Goal: Information Seeking & Learning: Learn about a topic

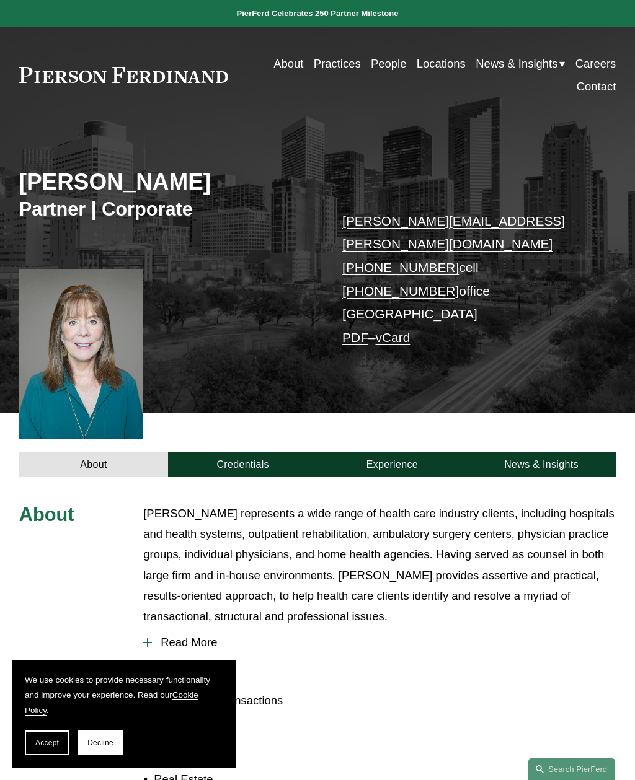
click at [201, 627] on button "Read More" at bounding box center [379, 643] width 472 height 32
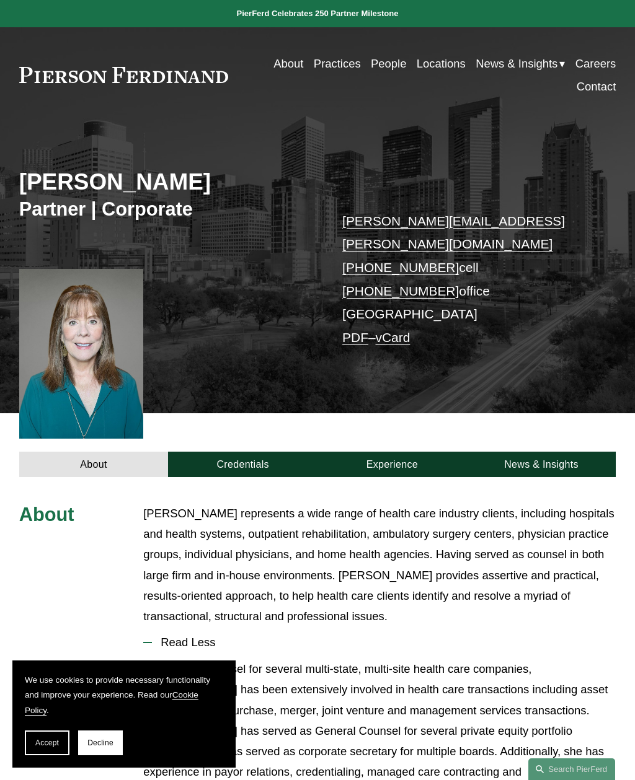
click at [220, 78] on div "Skip to Content About Practices People Locations" at bounding box center [317, 74] width 635 height 95
click at [0, 0] on link at bounding box center [0, 0] width 0 height 0
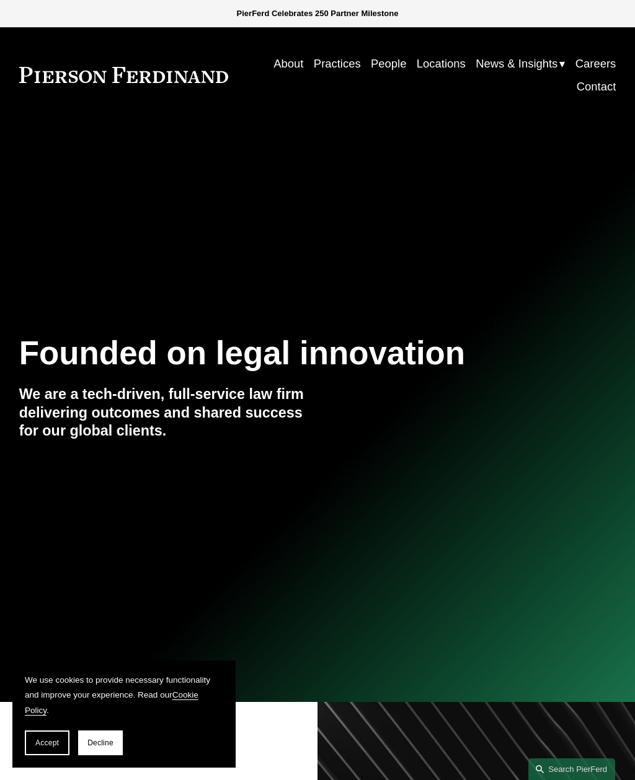
click at [198, 403] on link "Locations" at bounding box center [146, 392] width 190 height 45
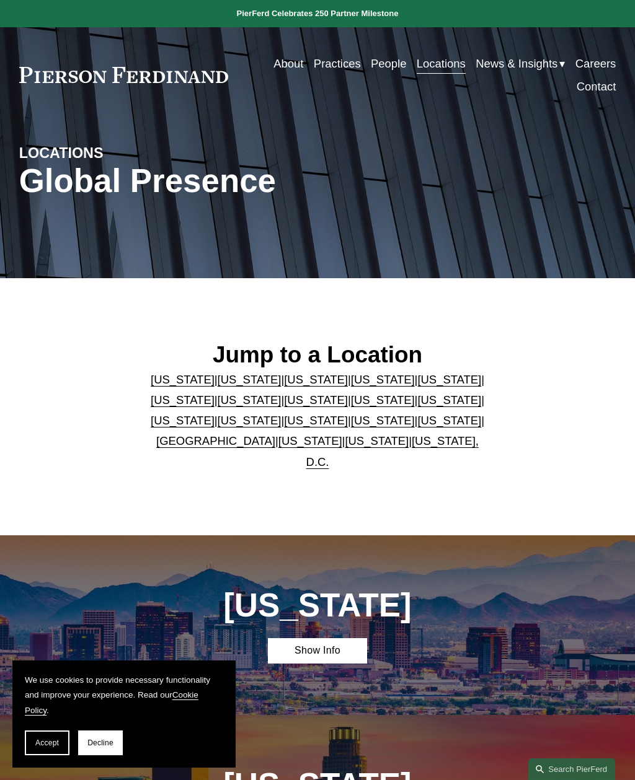
click at [426, 427] on link "[US_STATE]" at bounding box center [449, 420] width 64 height 13
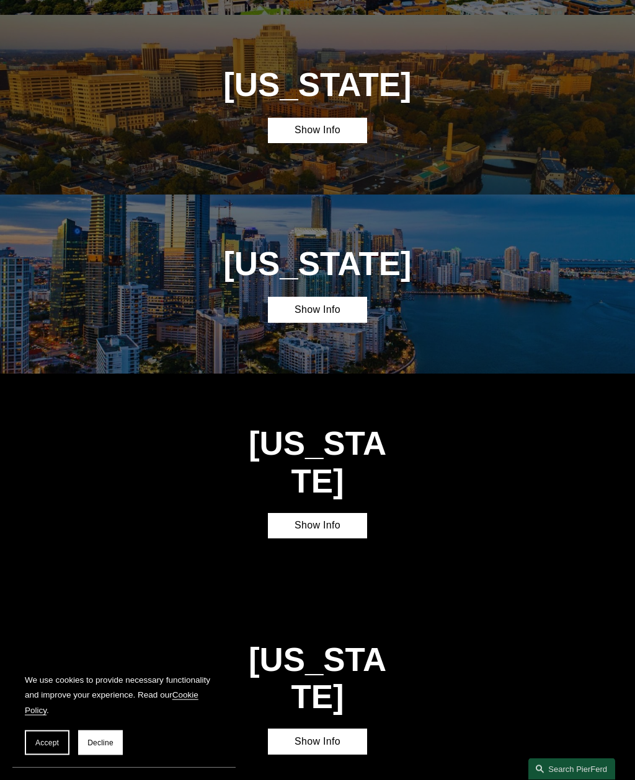
scroll to position [3064, 0]
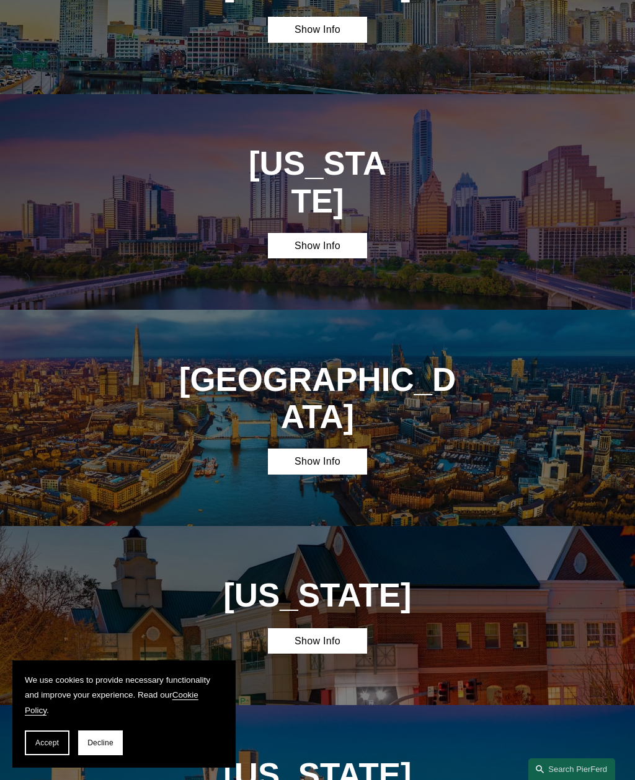
click at [356, 233] on link "Show Info" at bounding box center [317, 245] width 99 height 25
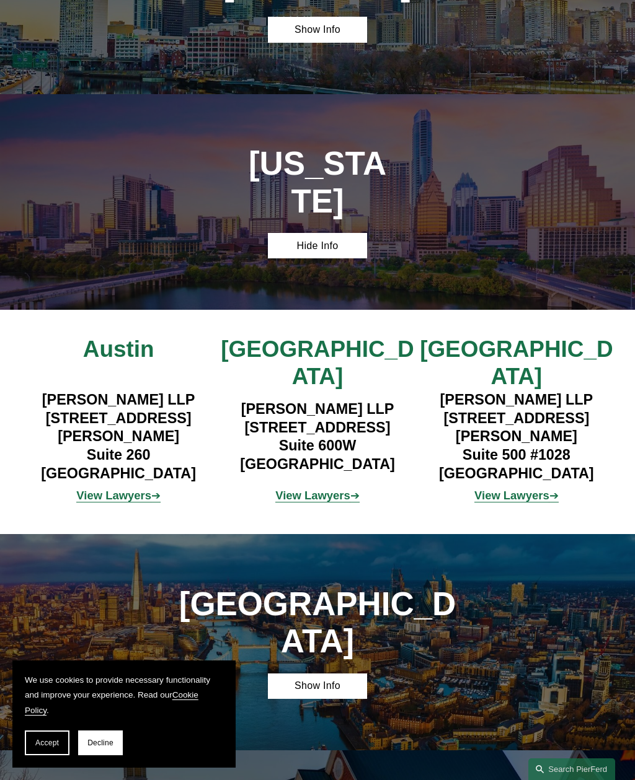
click at [531, 489] on strong "View Lawyers" at bounding box center [511, 495] width 75 height 13
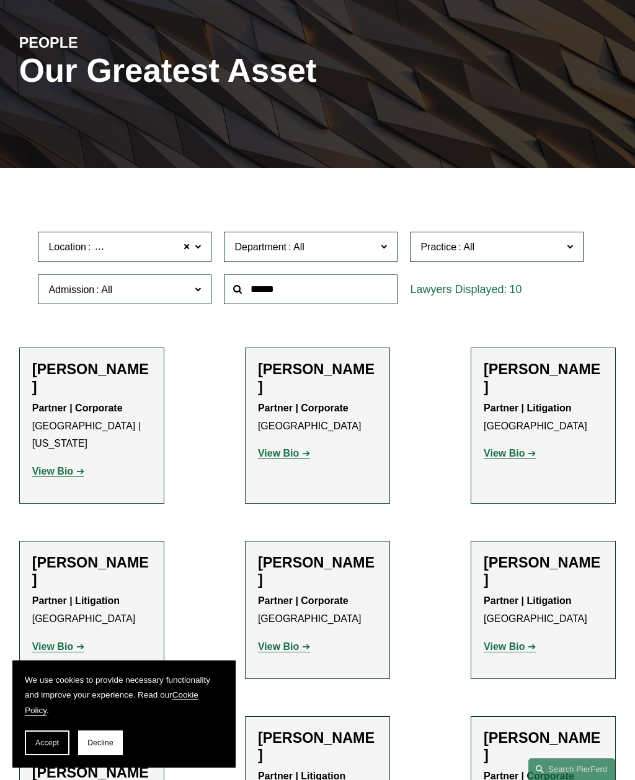
scroll to position [110, 0]
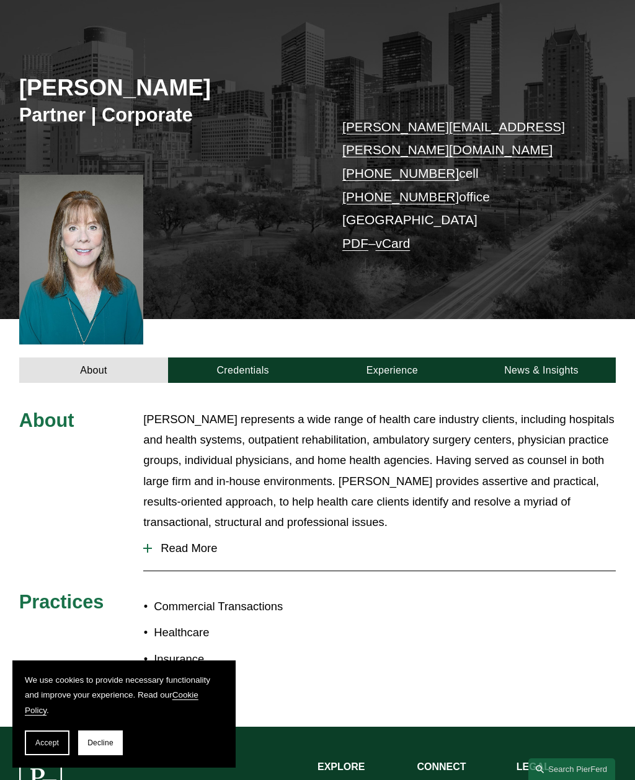
scroll to position [94, 0]
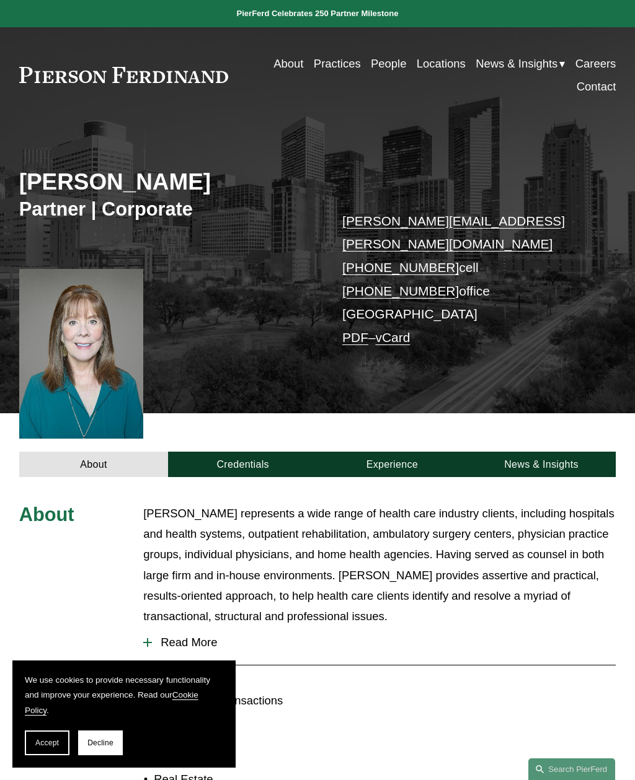
click at [0, 0] on link at bounding box center [0, 0] width 0 height 0
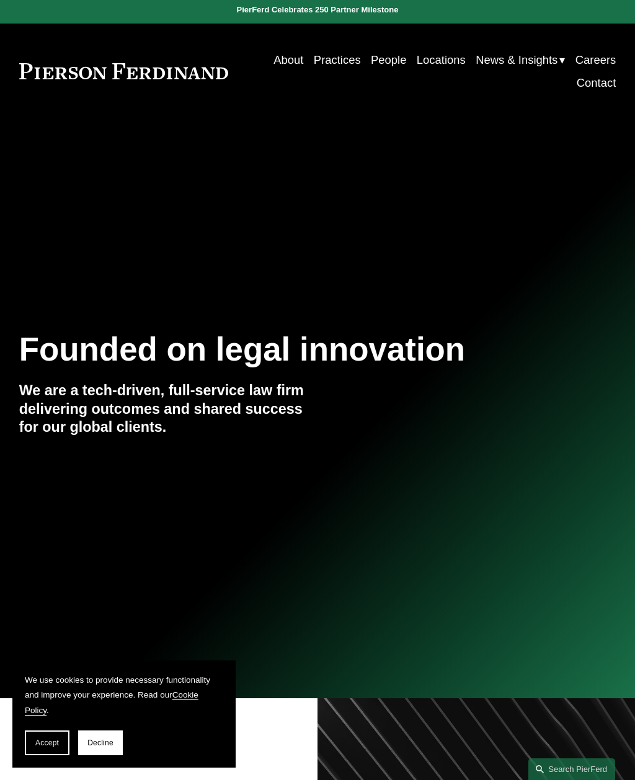
scroll to position [9, 0]
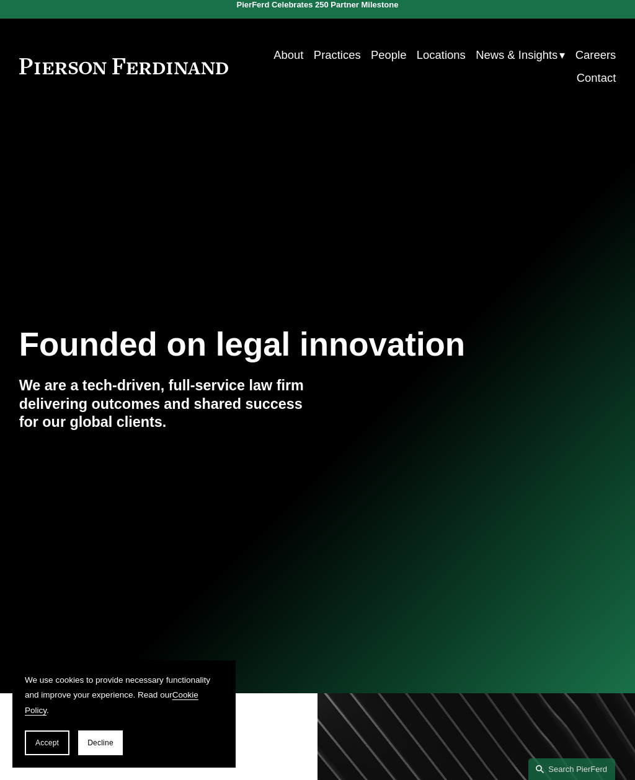
click at [0, 0] on div at bounding box center [0, 0] width 0 height 0
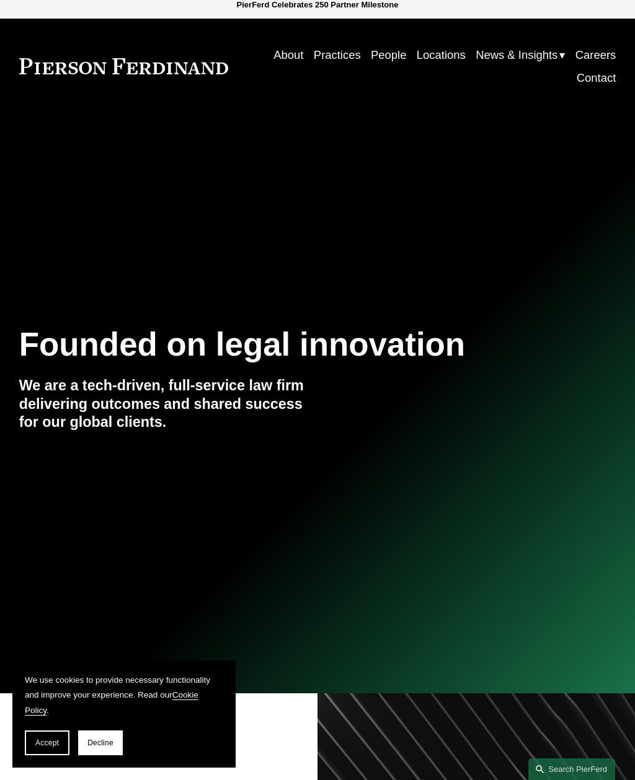
click at [70, 301] on link "People" at bounding box center [120, 310] width 138 height 45
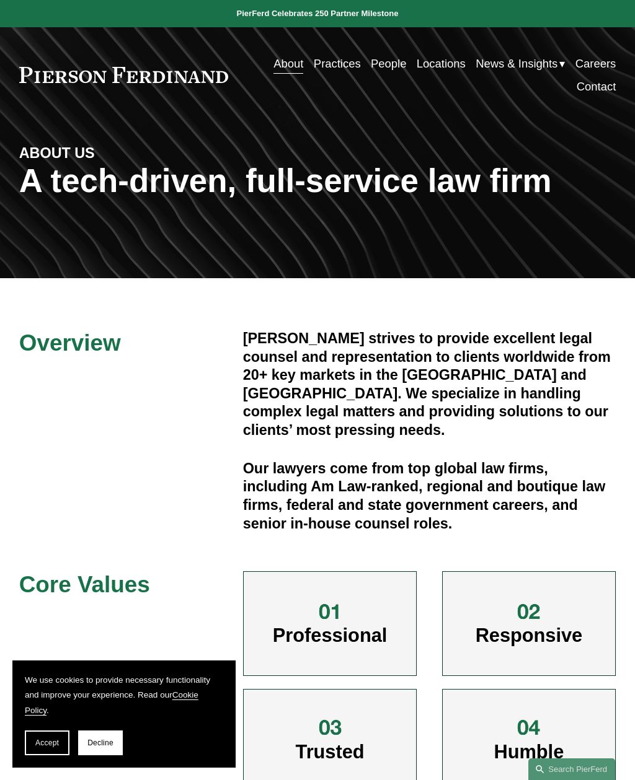
click at [0, 0] on div at bounding box center [0, 0] width 0 height 0
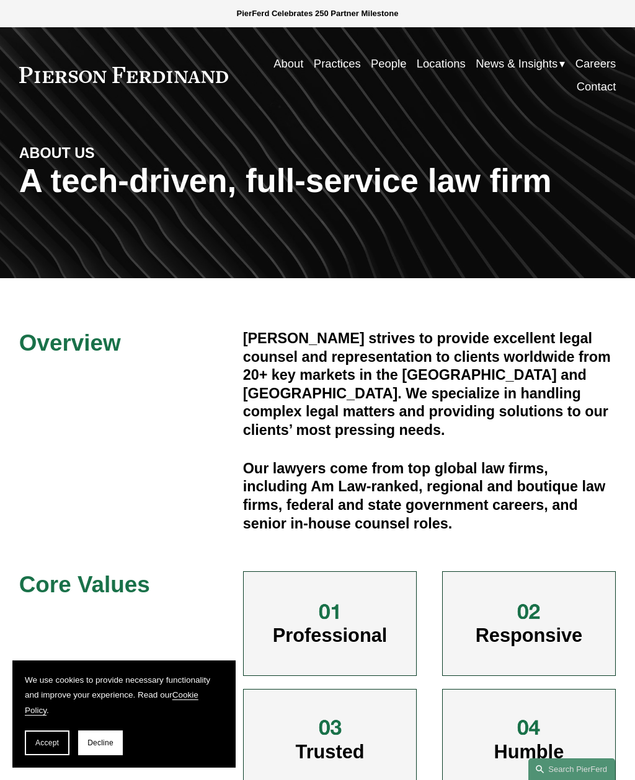
click at [93, 310] on link "People" at bounding box center [120, 310] width 138 height 45
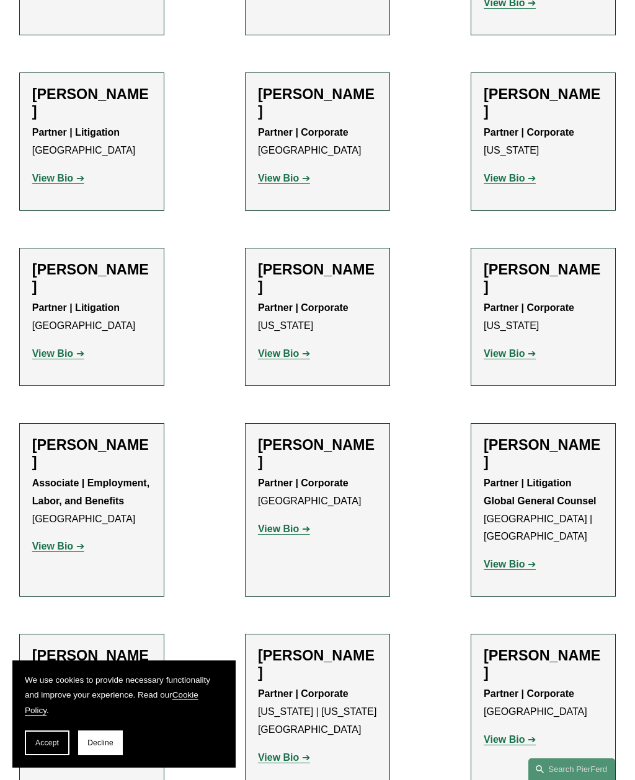
scroll to position [7080, 0]
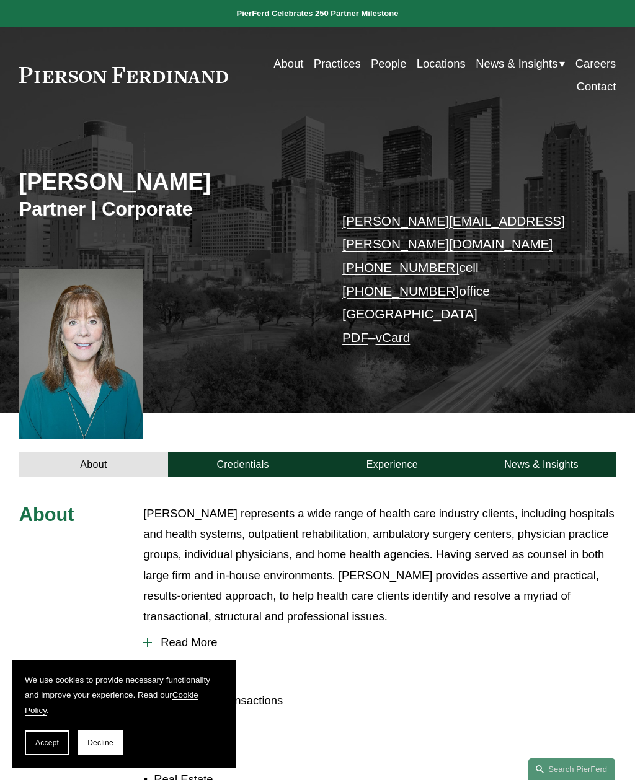
click at [59, 335] on div at bounding box center [81, 354] width 125 height 170
click at [58, 343] on div at bounding box center [81, 354] width 125 height 170
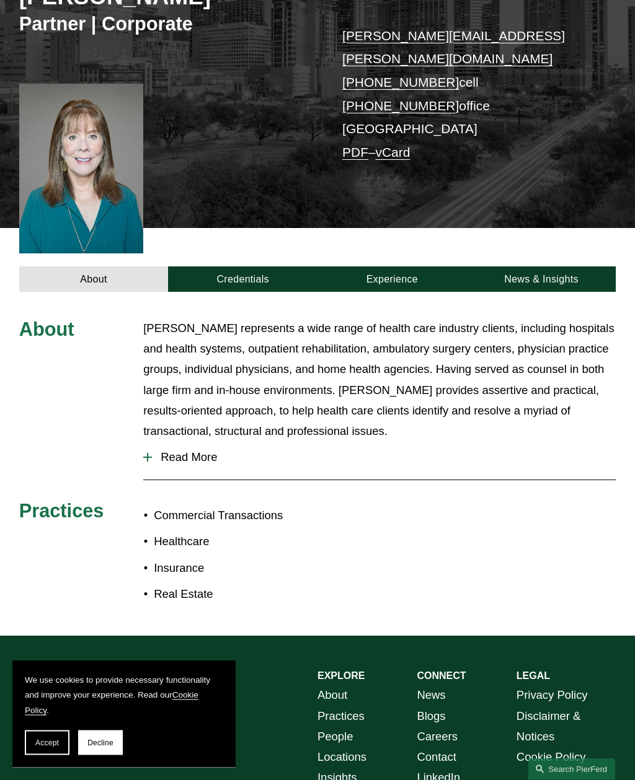
scroll to position [187, 0]
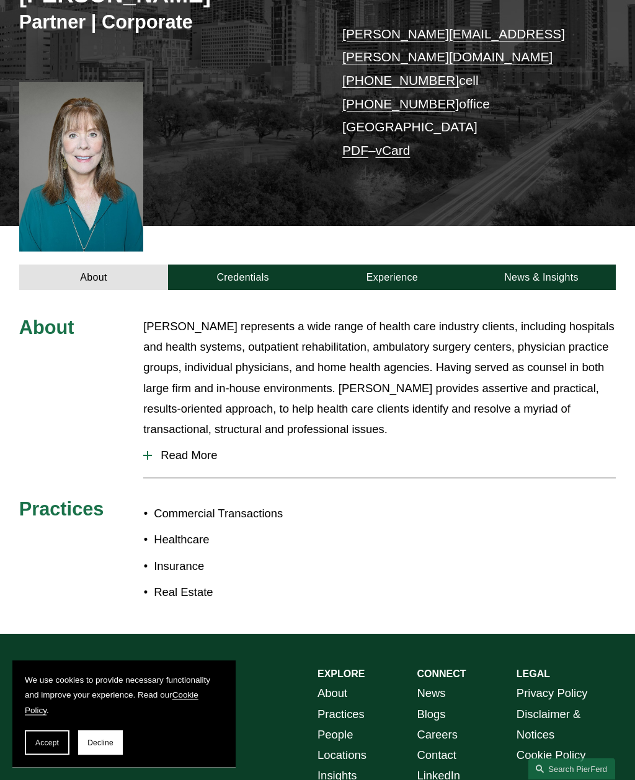
click at [185, 449] on span "Read More" at bounding box center [384, 456] width 464 height 14
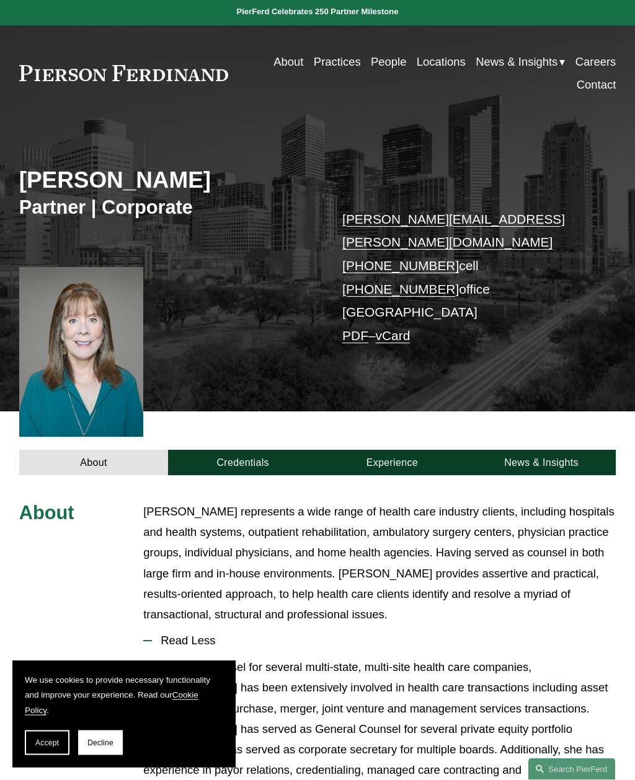
scroll to position [0, 0]
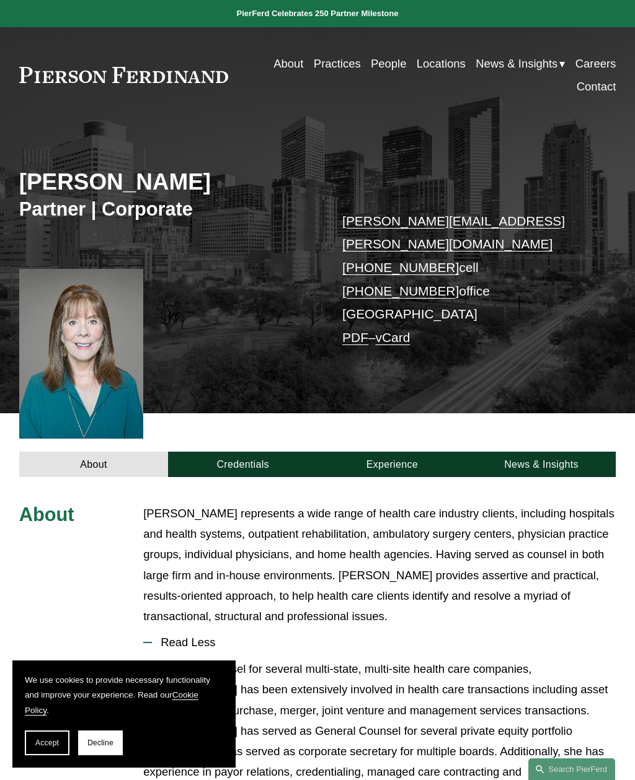
click at [554, 452] on link "News & Insights" at bounding box center [541, 464] width 149 height 25
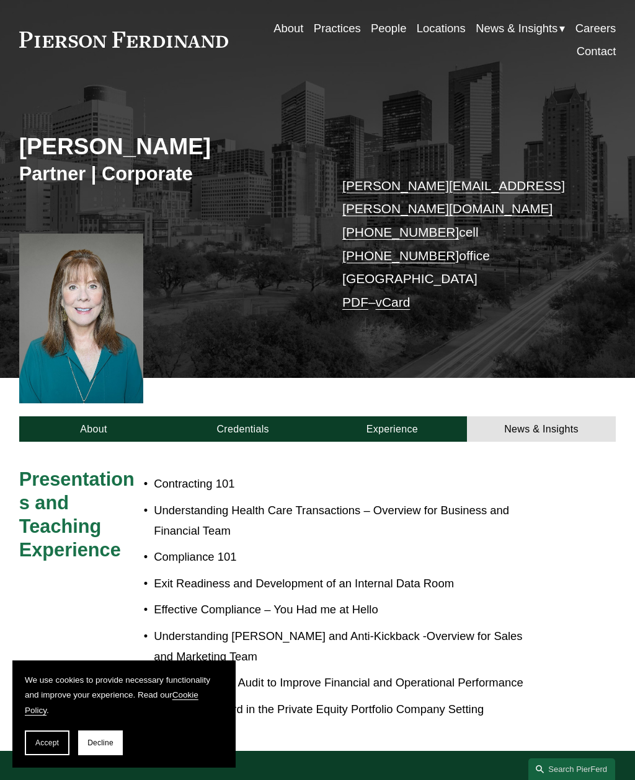
scroll to position [35, 0]
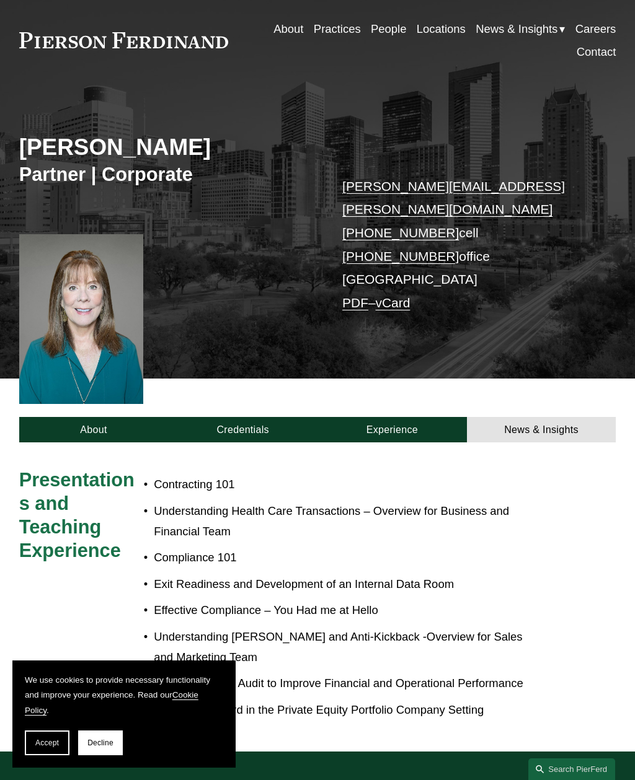
click at [423, 417] on link "Experience" at bounding box center [391, 429] width 149 height 25
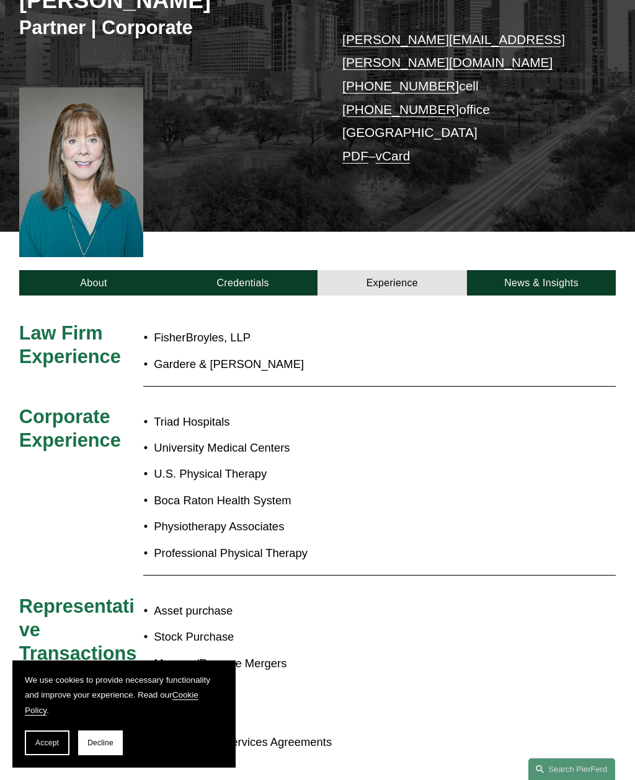
scroll to position [187, 0]
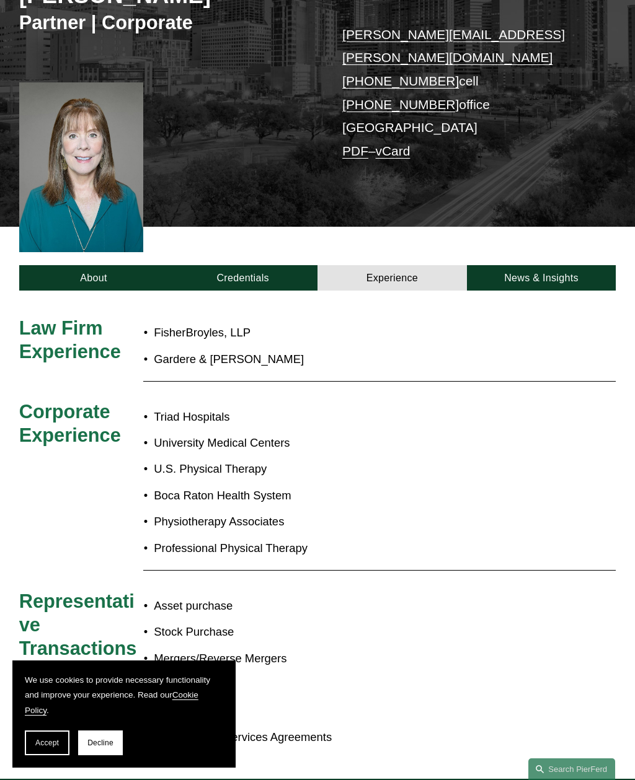
click at [240, 265] on link "Credentials" at bounding box center [242, 277] width 149 height 25
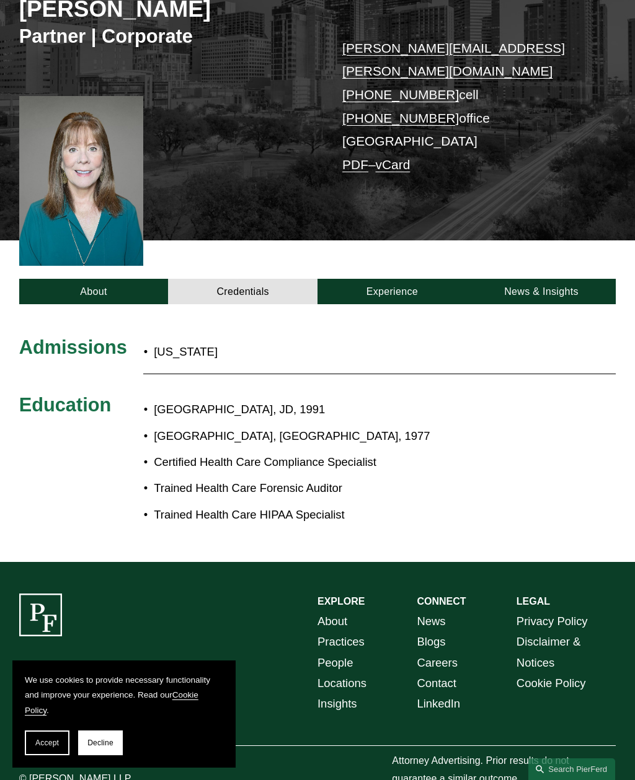
click at [369, 279] on link "Experience" at bounding box center [391, 291] width 149 height 25
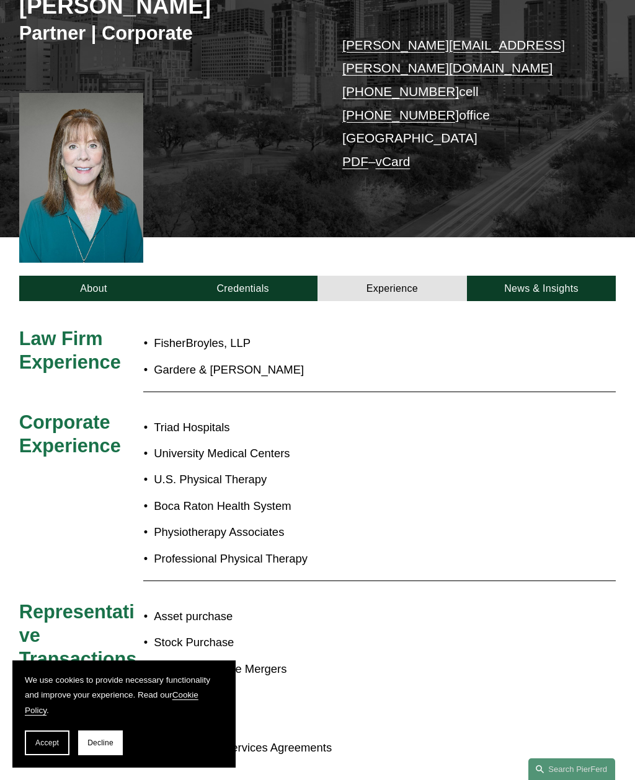
scroll to position [167, 0]
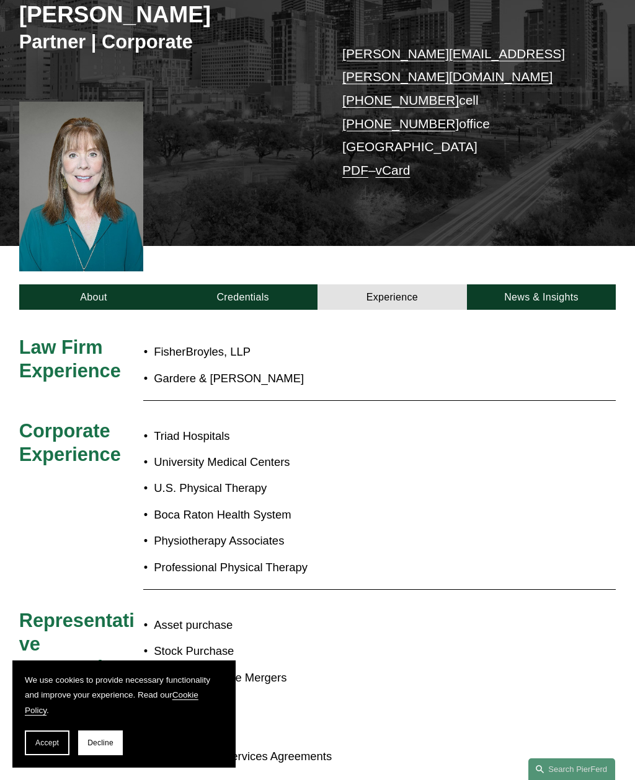
click at [250, 284] on link "Credentials" at bounding box center [242, 296] width 149 height 25
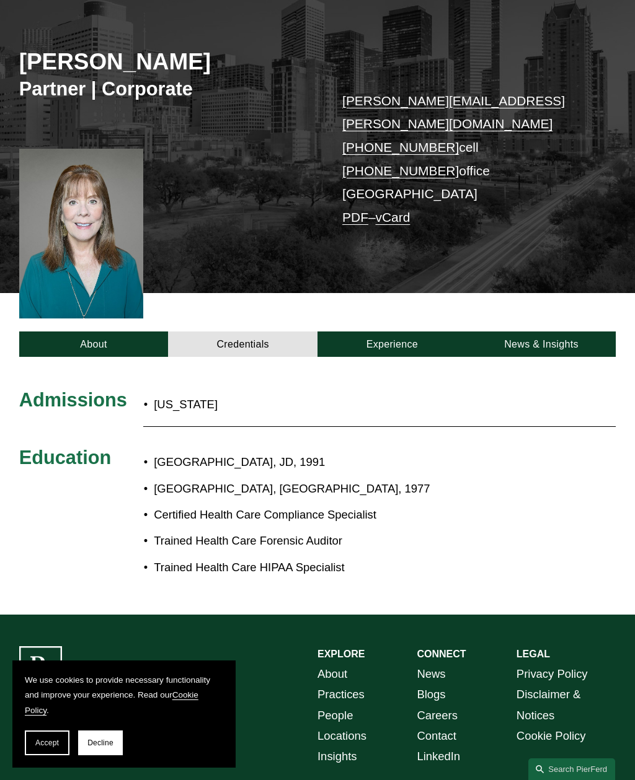
scroll to position [120, 0]
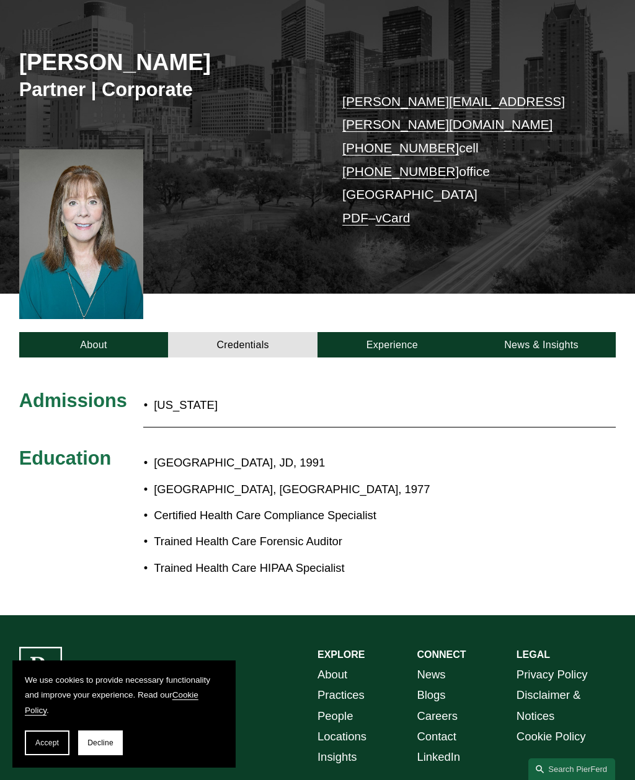
click at [110, 332] on link "About" at bounding box center [93, 344] width 149 height 25
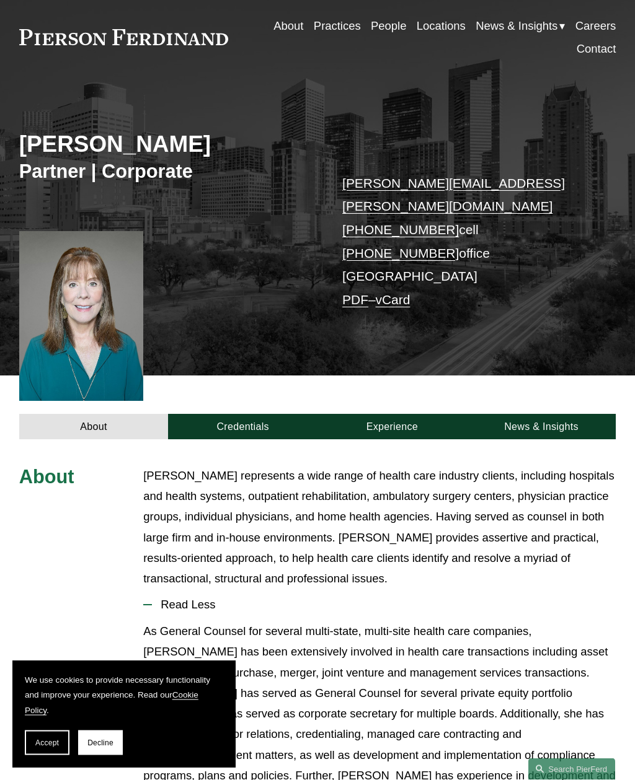
scroll to position [0, 0]
